Goal: Task Accomplishment & Management: Manage account settings

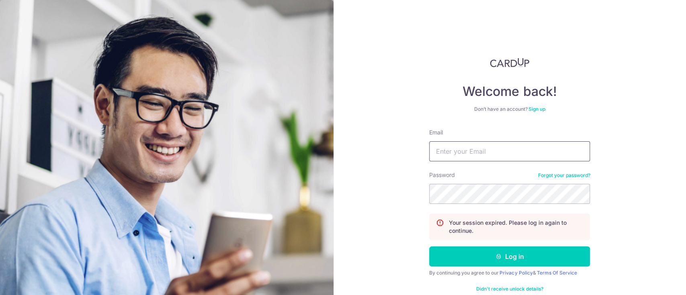
type input "[EMAIL_ADDRESS][DOMAIN_NAME]"
click at [419, 199] on div "Welcome back! Don’t have an account? Sign up Email [EMAIL_ADDRESS][DOMAIN_NAME]…" at bounding box center [510, 147] width 353 height 295
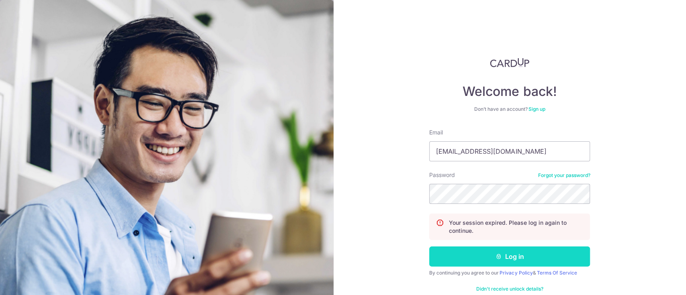
click at [531, 251] on button "Log in" at bounding box center [509, 257] width 161 height 20
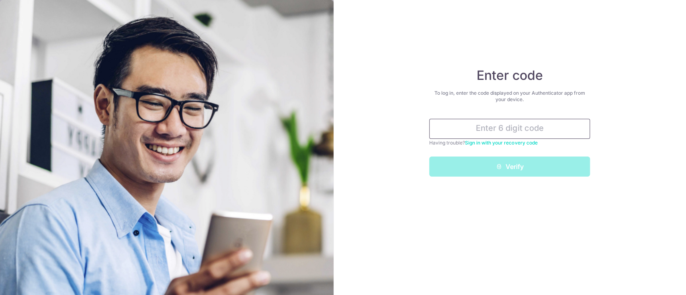
click at [522, 131] on input "text" at bounding box center [509, 129] width 161 height 20
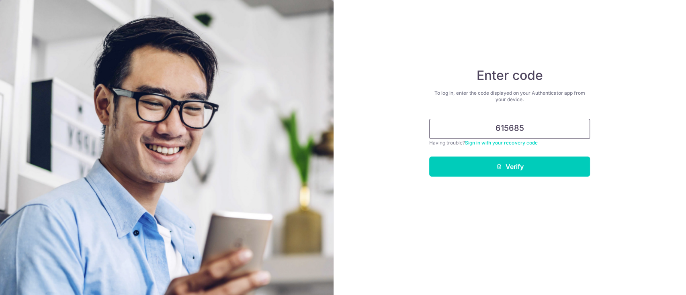
type input "615685"
click at [429, 157] on button "Verify" at bounding box center [509, 167] width 161 height 20
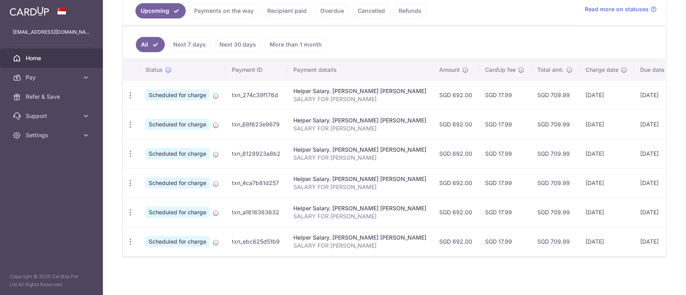
scroll to position [191, 0]
click at [131, 91] on icon "button" at bounding box center [130, 95] width 8 height 8
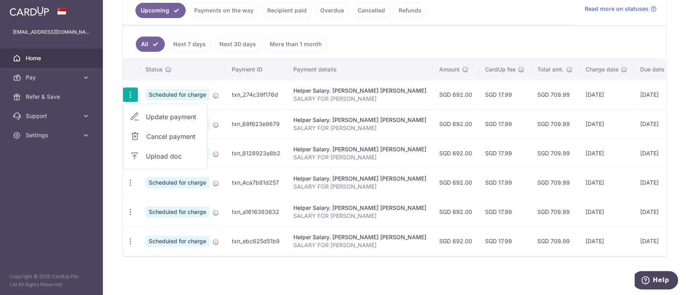
click at [145, 130] on link "Cancel payment" at bounding box center [165, 137] width 84 height 20
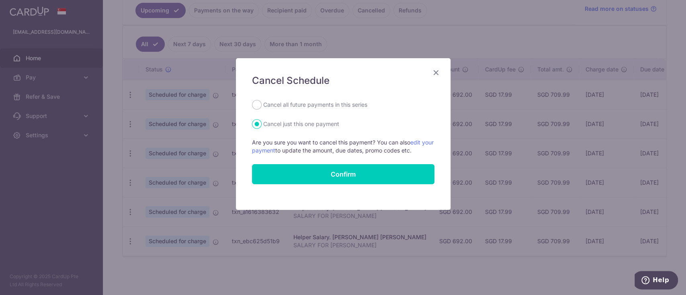
click at [305, 106] on label "Cancel all future payments in this series" at bounding box center [315, 105] width 104 height 10
click at [262, 106] on input "Cancel all future payments in this series" at bounding box center [257, 105] width 10 height 10
radio input "true"
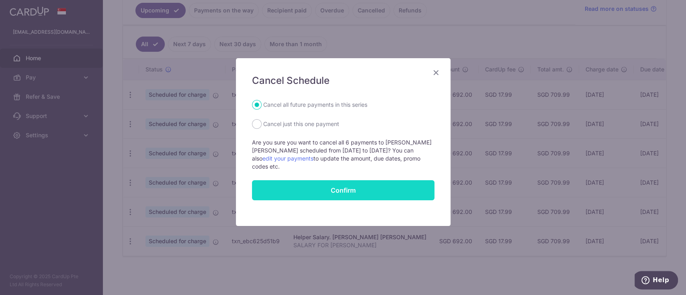
click at [324, 185] on button "Confirm" at bounding box center [343, 190] width 182 height 20
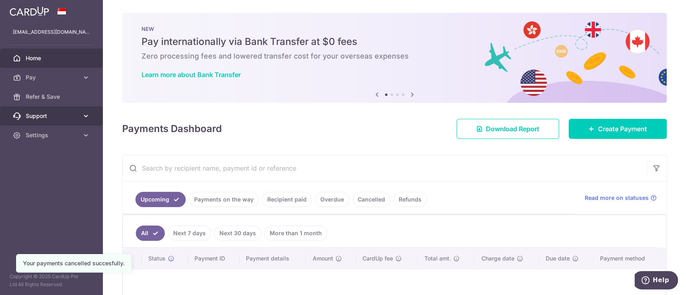
click at [50, 111] on div at bounding box center [346, 149] width 693 height 298
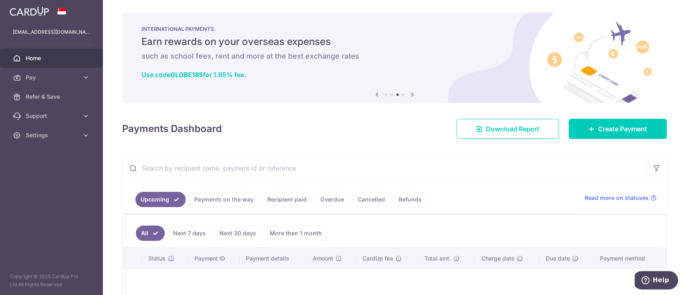
click at [220, 193] on link "Payments on the way" at bounding box center [224, 199] width 70 height 15
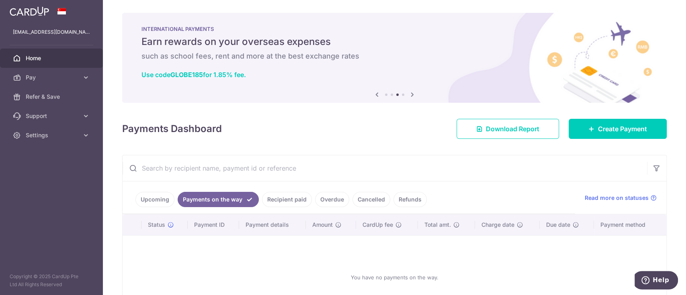
click at [285, 195] on link "Recipient paid" at bounding box center [287, 199] width 50 height 15
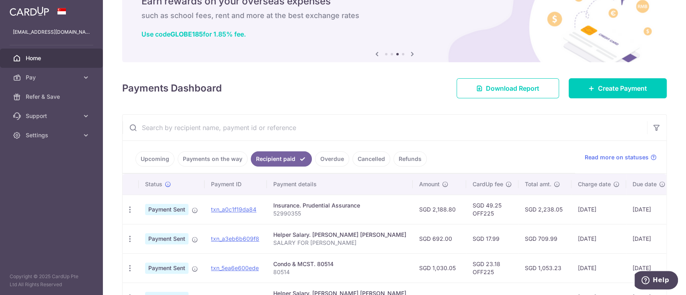
scroll to position [53, 0]
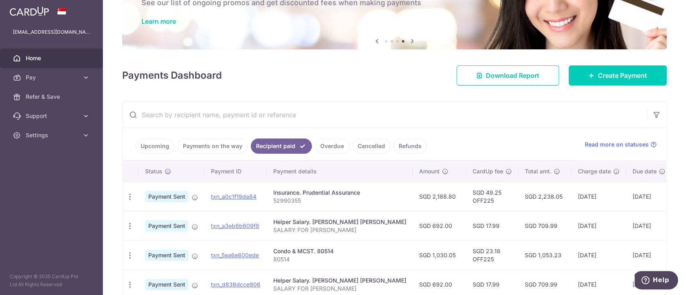
click at [327, 143] on link "Overdue" at bounding box center [332, 146] width 34 height 15
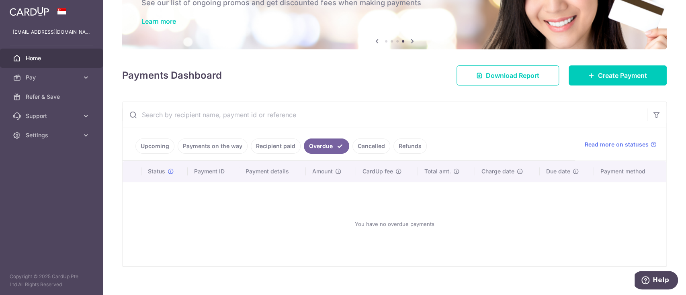
click at [358, 145] on link "Cancelled" at bounding box center [371, 146] width 38 height 15
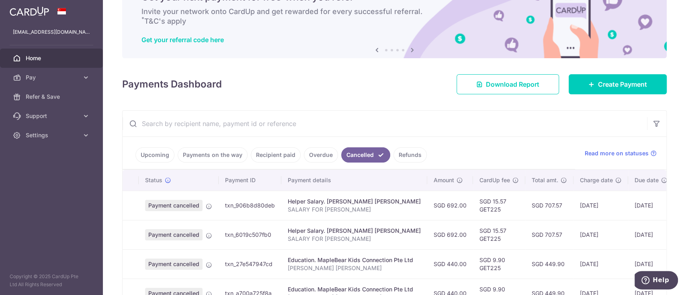
scroll to position [0, 0]
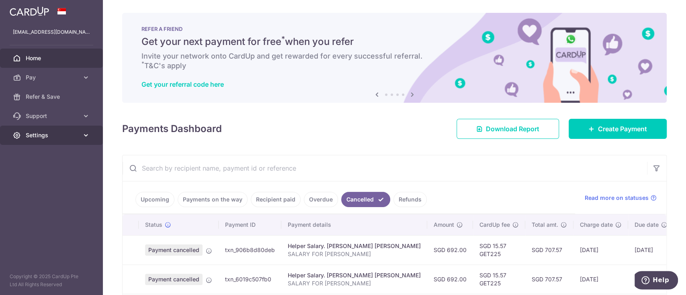
click at [87, 141] on link "Settings" at bounding box center [51, 135] width 103 height 19
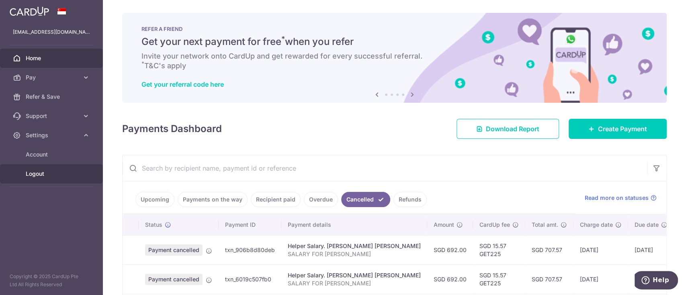
click at [45, 168] on link "Logout" at bounding box center [51, 173] width 103 height 19
